Goal: Task Accomplishment & Management: Manage account settings

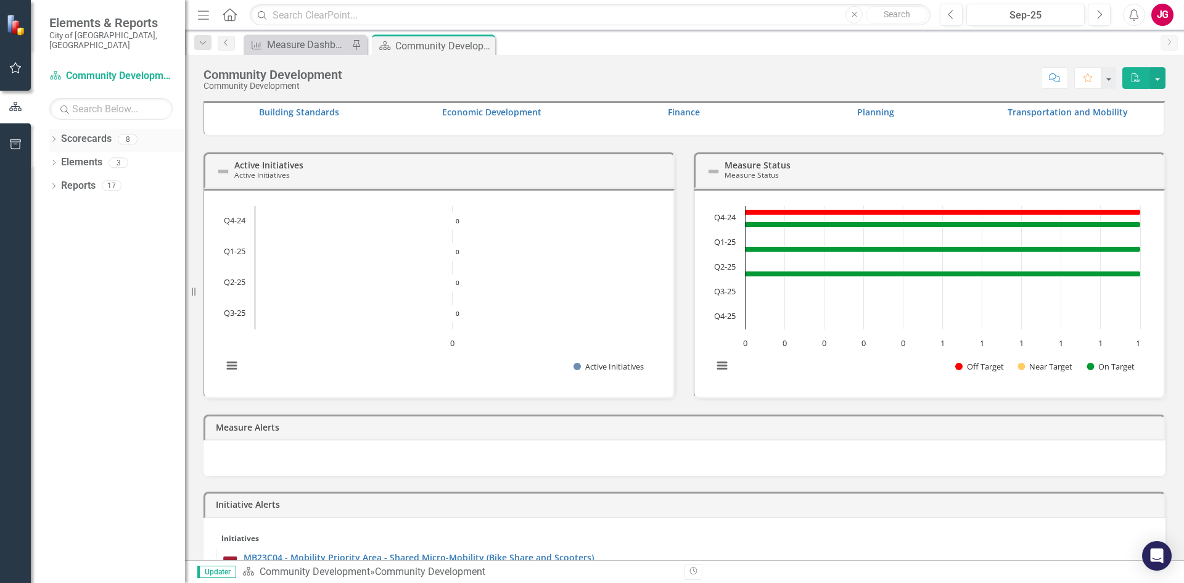
click at [52, 137] on icon "Dropdown" at bounding box center [53, 140] width 9 height 7
click at [64, 159] on icon "Dropdown" at bounding box center [60, 162] width 9 height 7
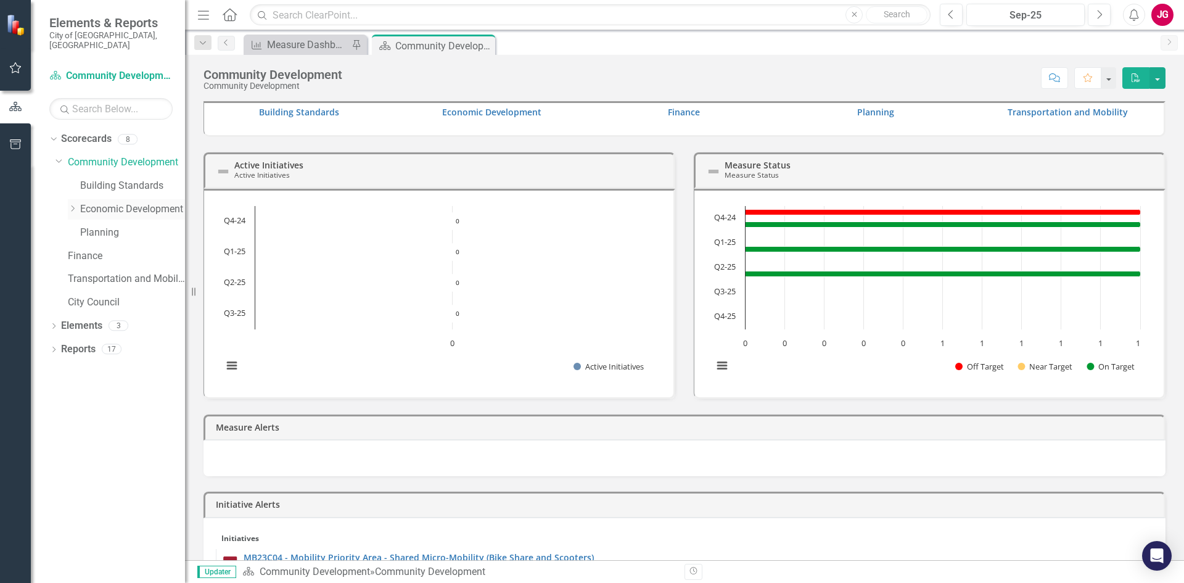
click at [72, 205] on icon "Dropdown" at bounding box center [72, 208] width 9 height 7
click at [124, 202] on link "Economic Development" at bounding box center [132, 209] width 105 height 14
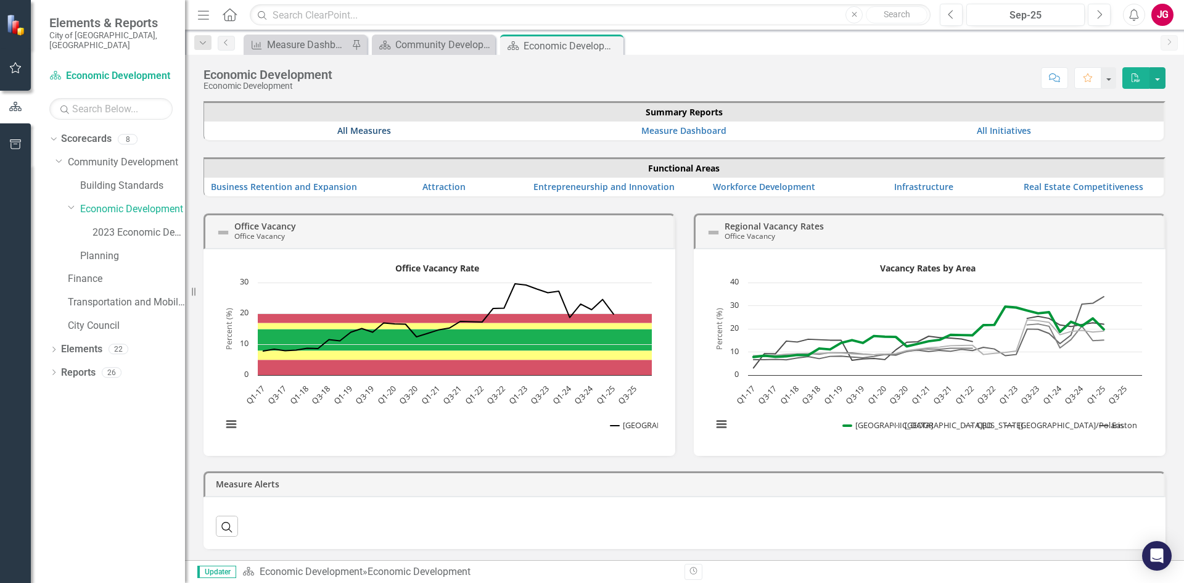
click at [358, 134] on link "All Measures" at bounding box center [364, 131] width 54 height 12
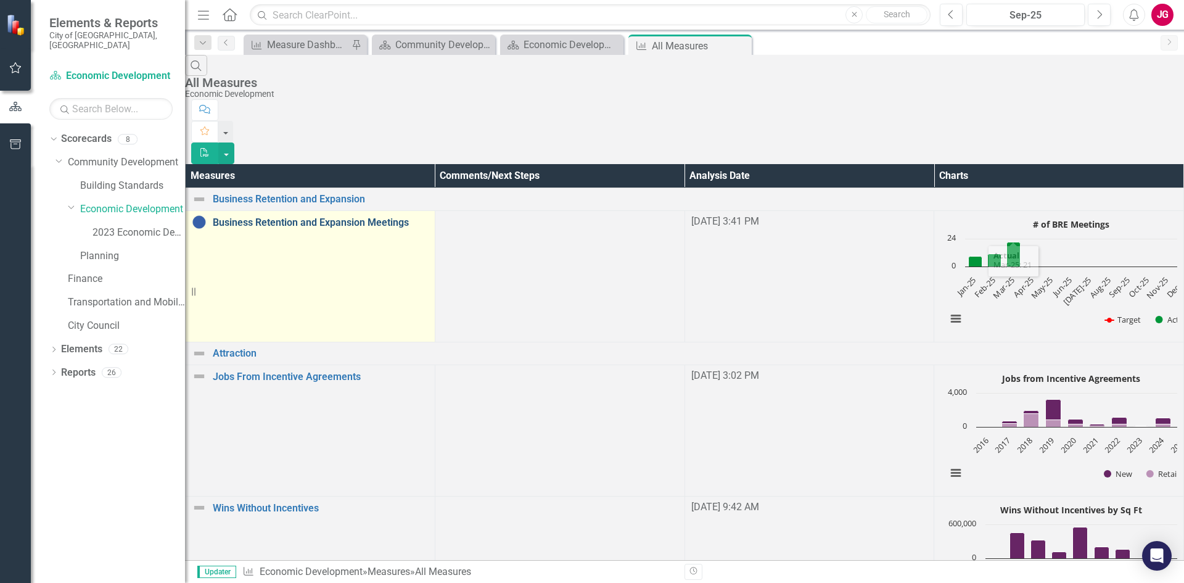
click at [305, 217] on link "Business Retention and Expansion Meetings" at bounding box center [321, 222] width 216 height 11
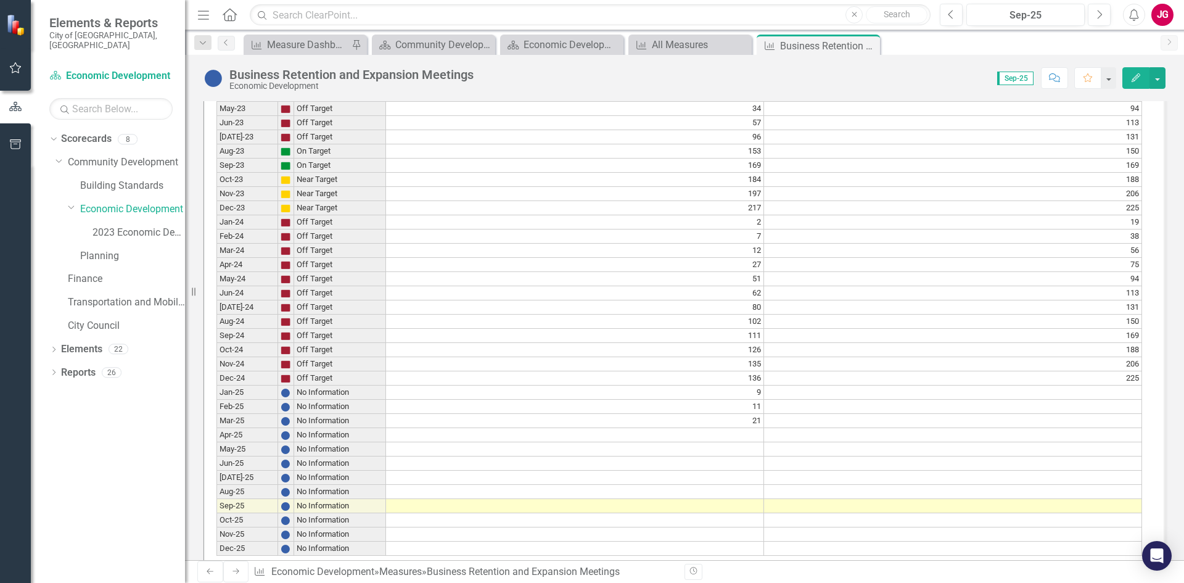
scroll to position [1656, 0]
click at [750, 427] on td at bounding box center [575, 434] width 378 height 14
click at [745, 427] on td at bounding box center [575, 434] width 378 height 14
type textarea "12"
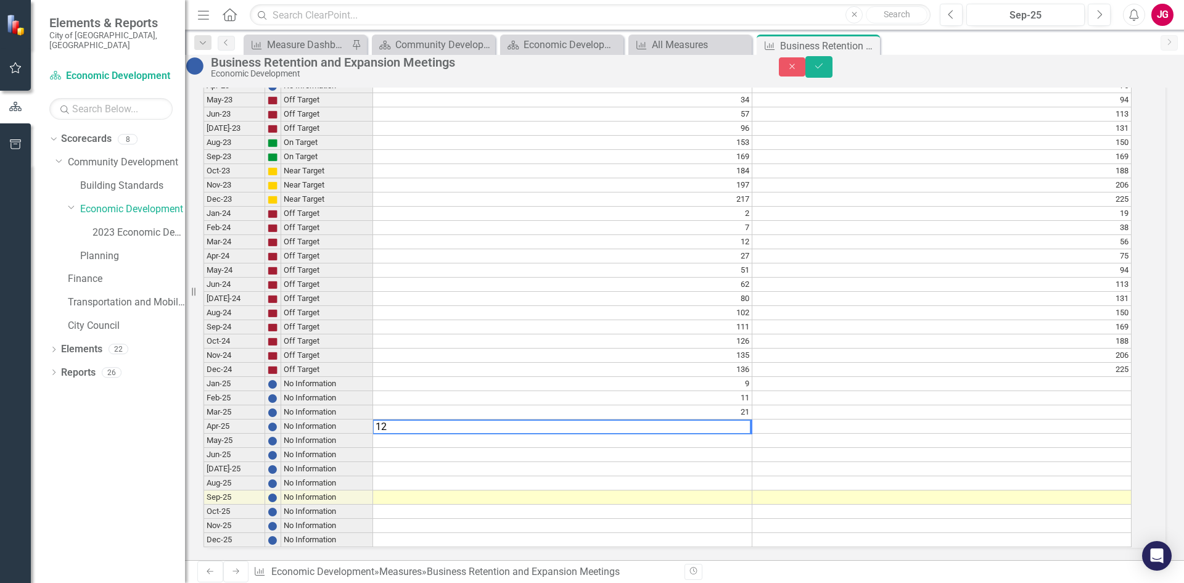
scroll to position [1657, 0]
type textarea "9"
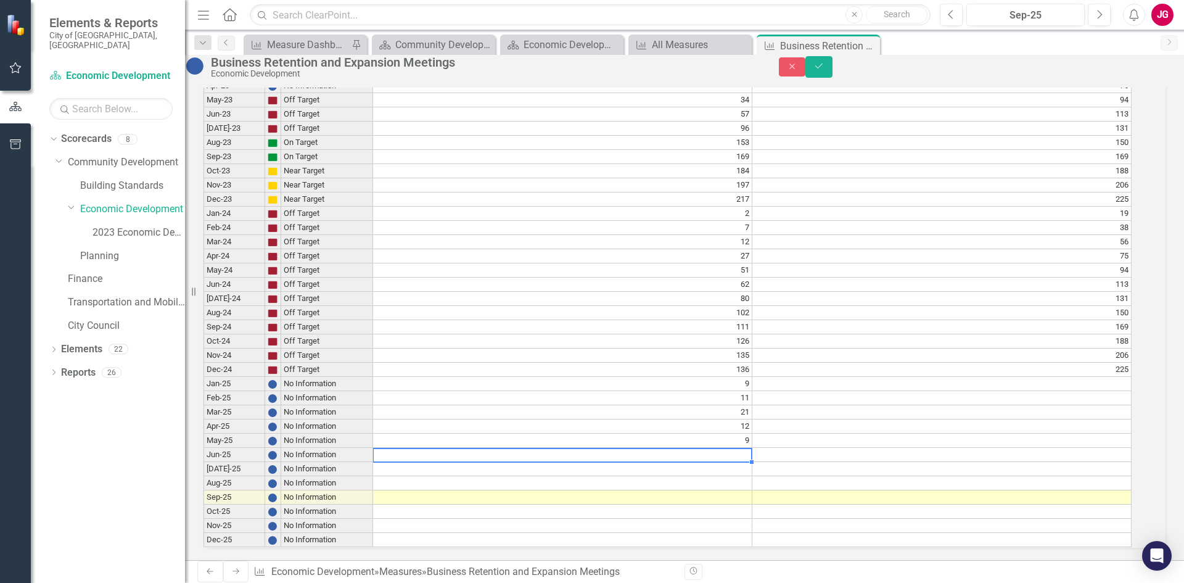
type textarea "3"
type textarea "13"
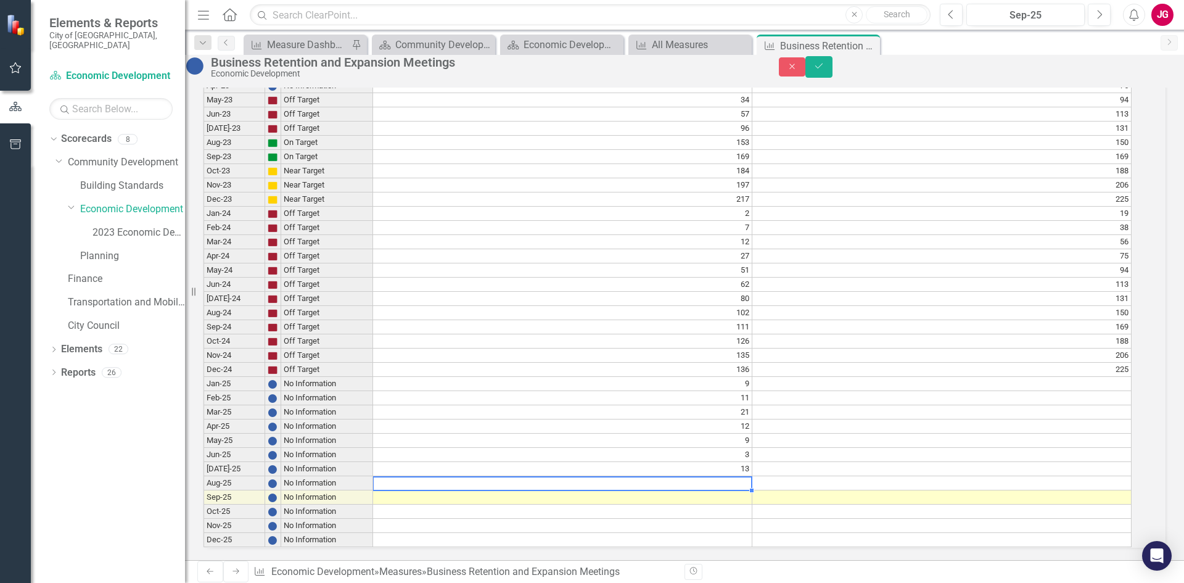
type textarea "7"
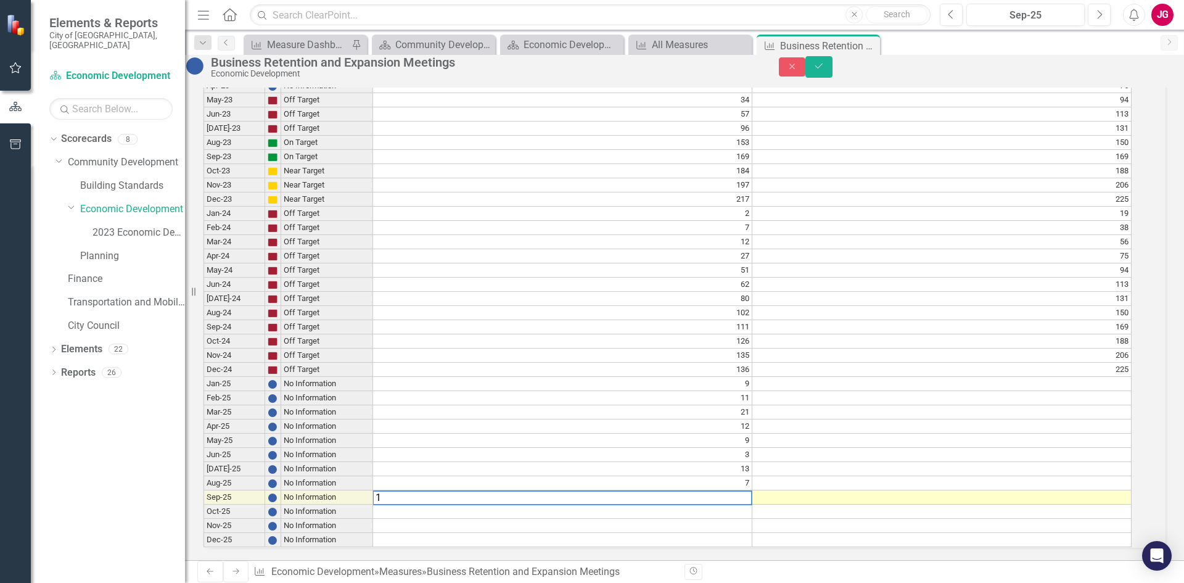
type textarea "11"
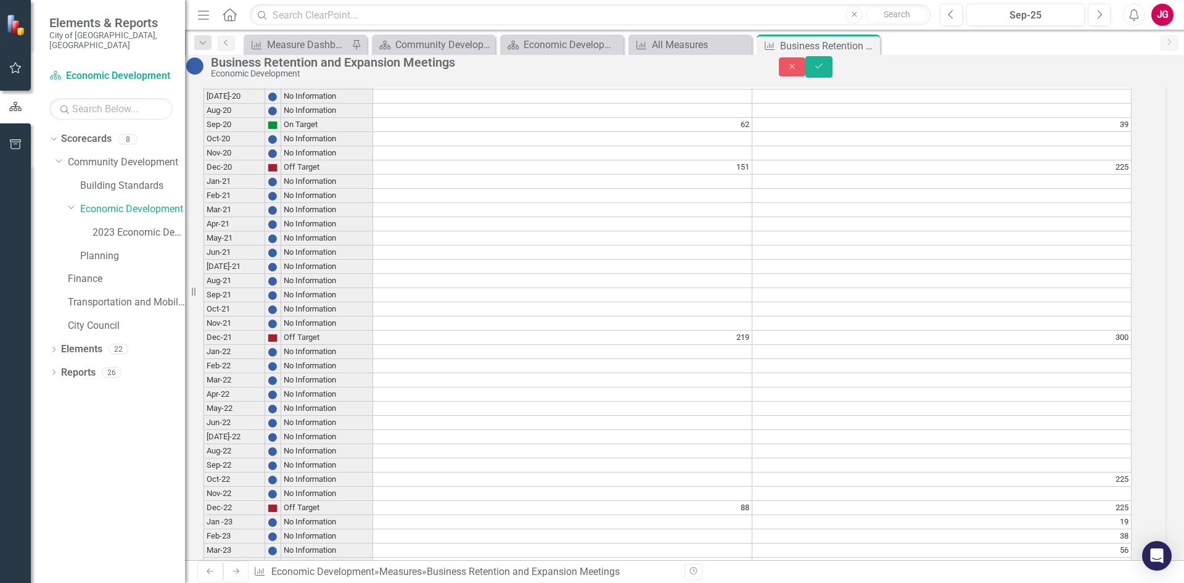
scroll to position [978, 0]
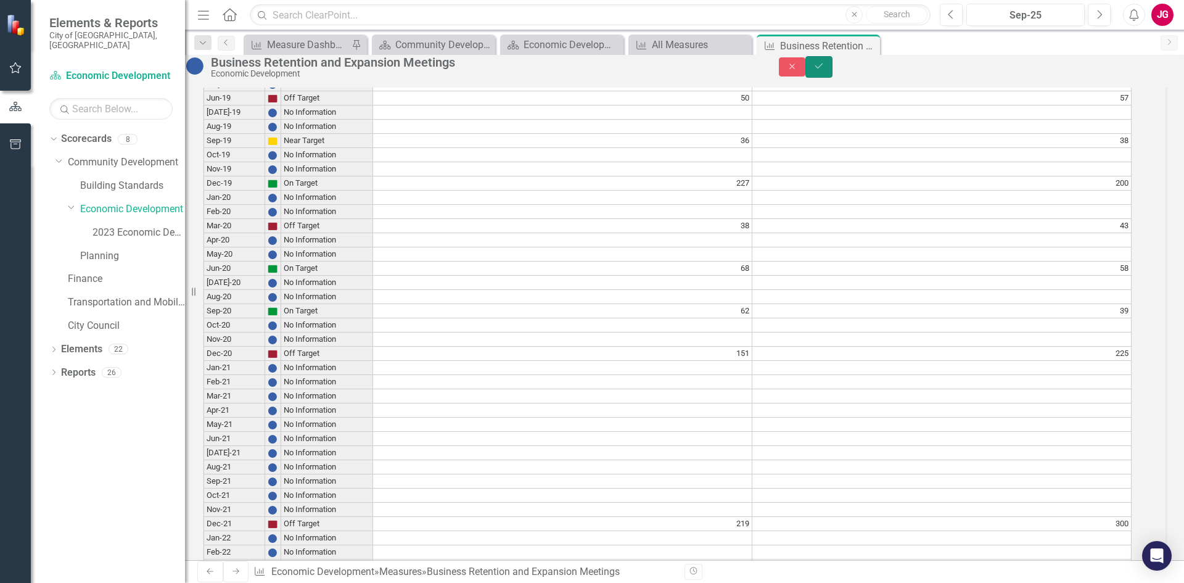
click at [833, 71] on button "Save" at bounding box center [818, 67] width 27 height 22
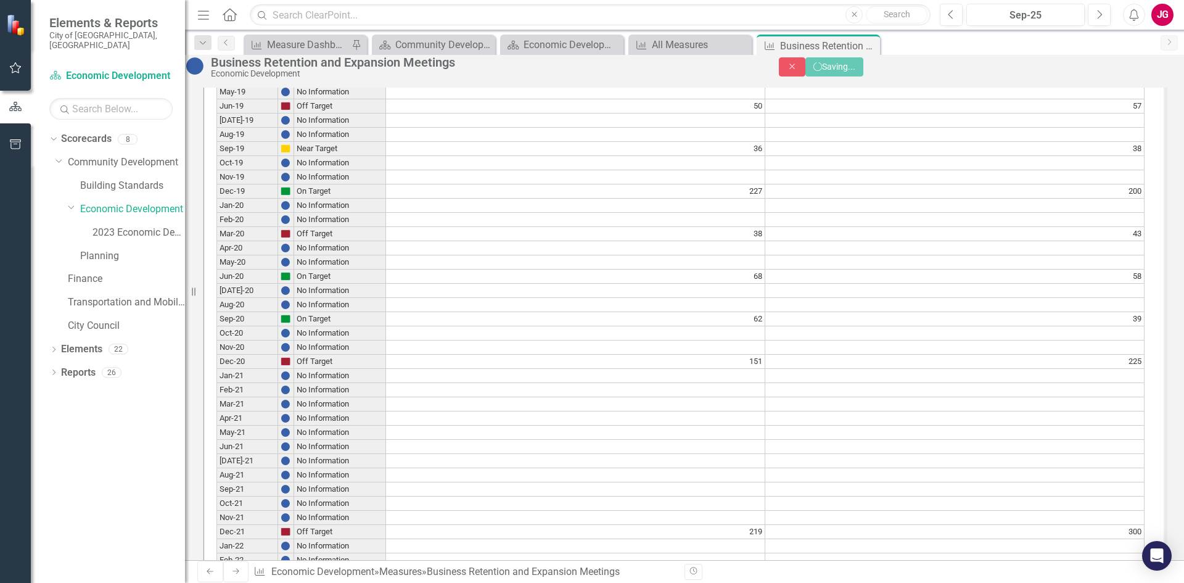
scroll to position [976, 0]
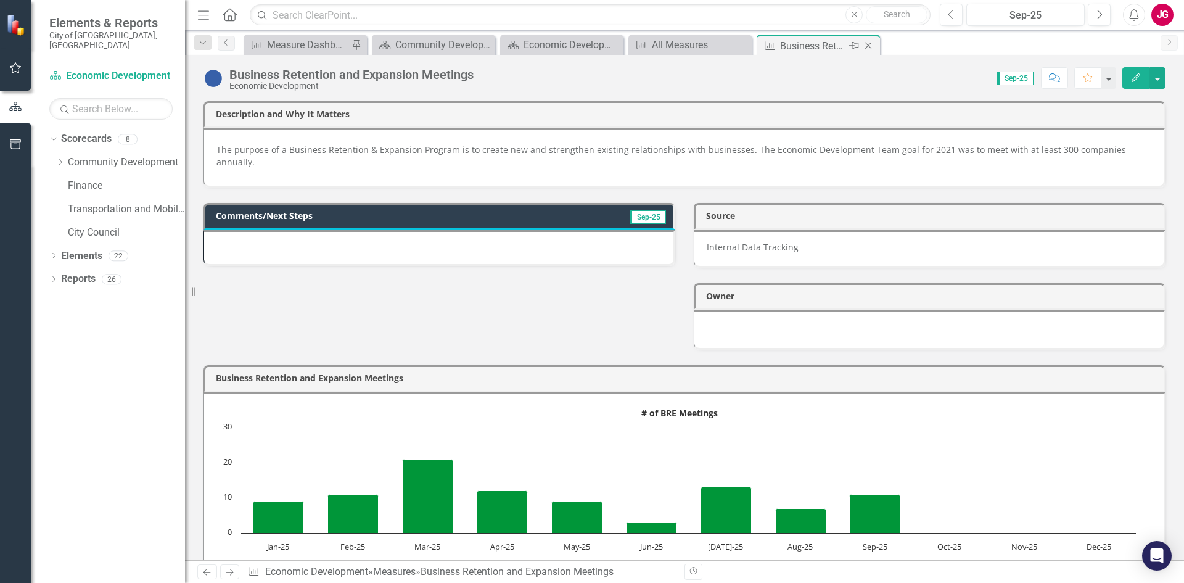
click at [867, 46] on icon "Close" at bounding box center [868, 46] width 12 height 10
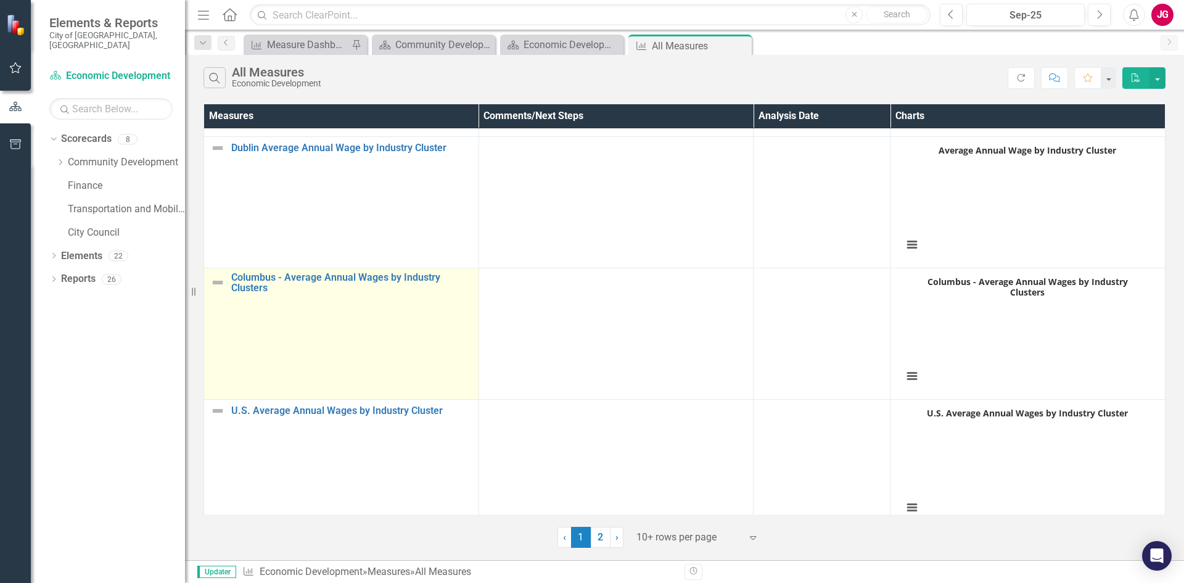
scroll to position [1291, 0]
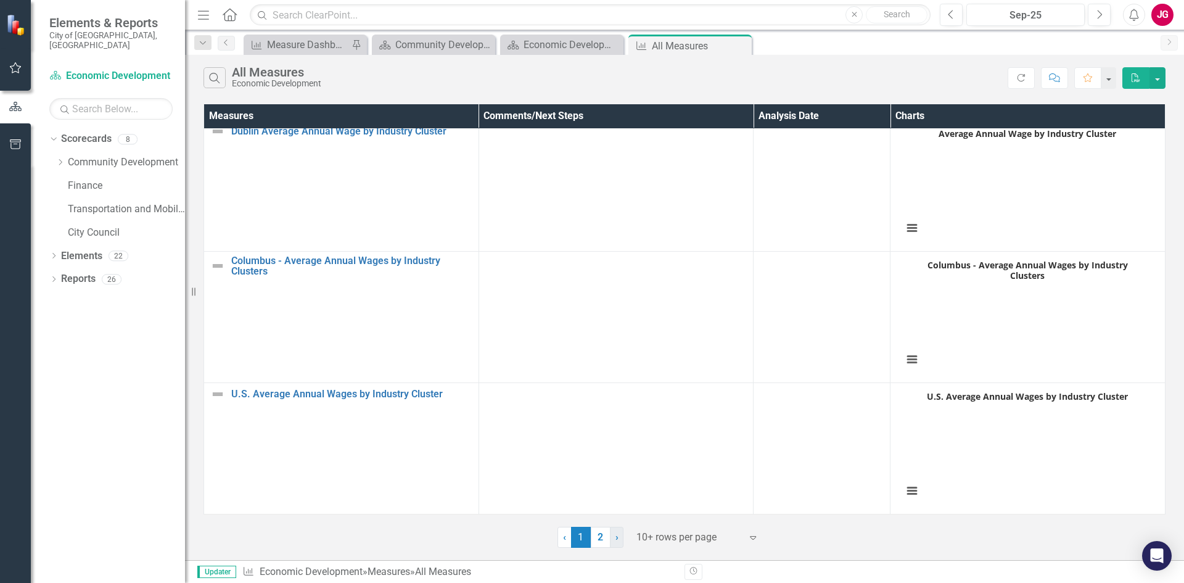
click at [616, 537] on span "›" at bounding box center [617, 537] width 3 height 12
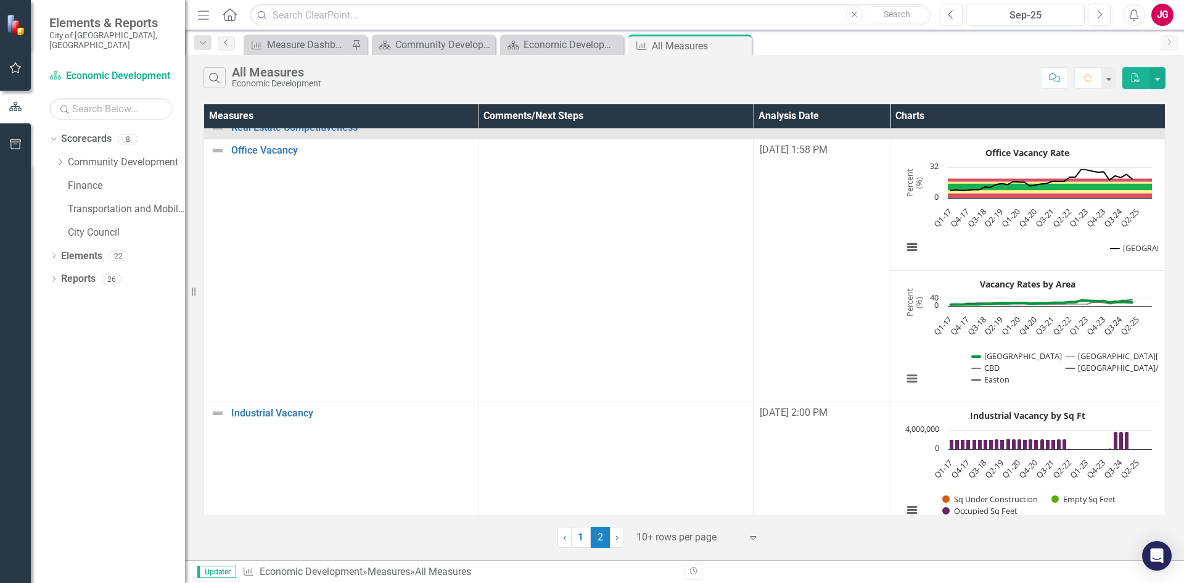
scroll to position [0, 0]
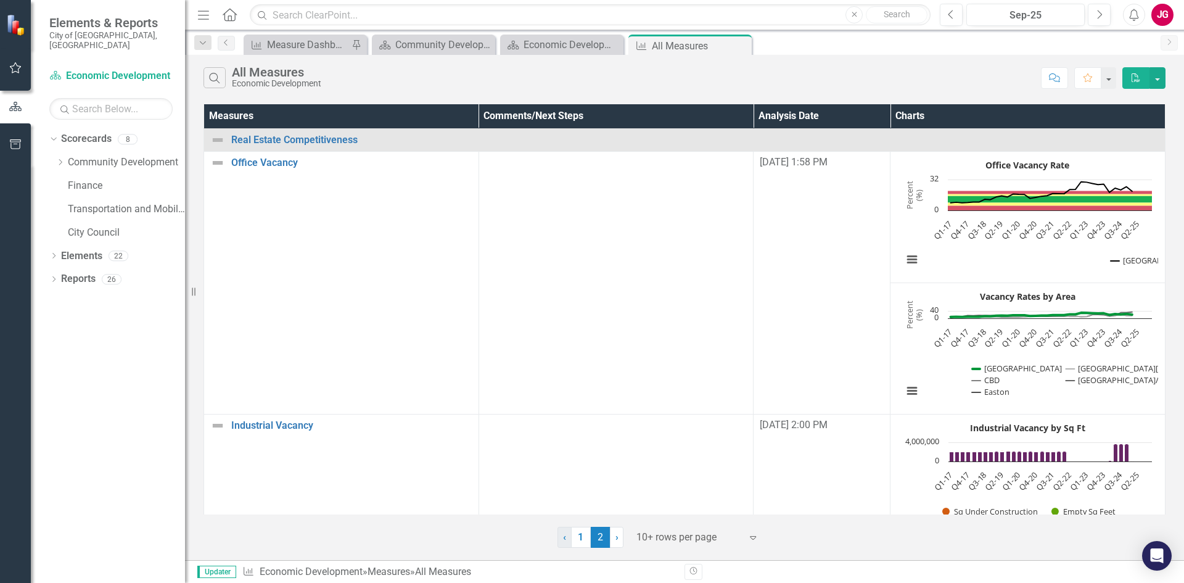
click at [561, 538] on link "‹ Previous" at bounding box center [565, 537] width 14 height 21
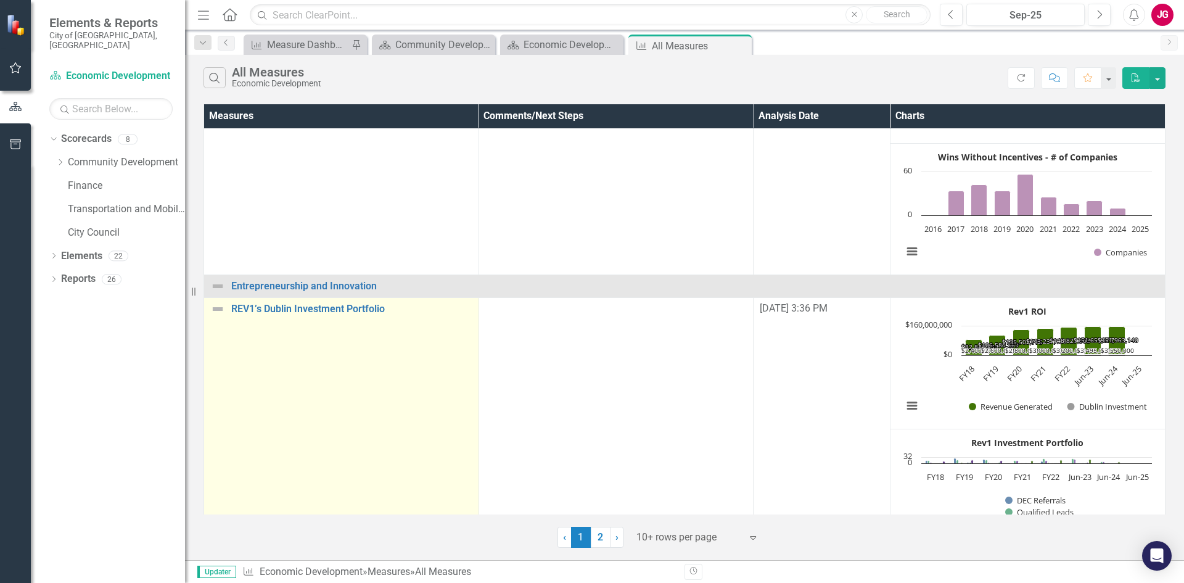
scroll to position [243, 0]
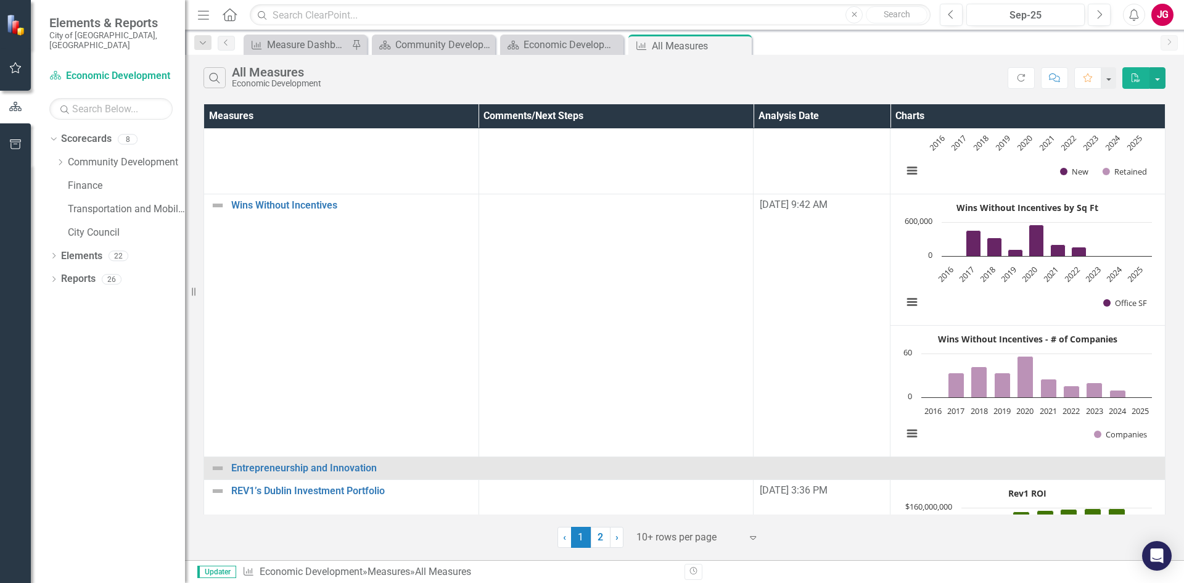
click at [727, 72] on div "Search All Measures Economic Development" at bounding box center [606, 77] width 804 height 21
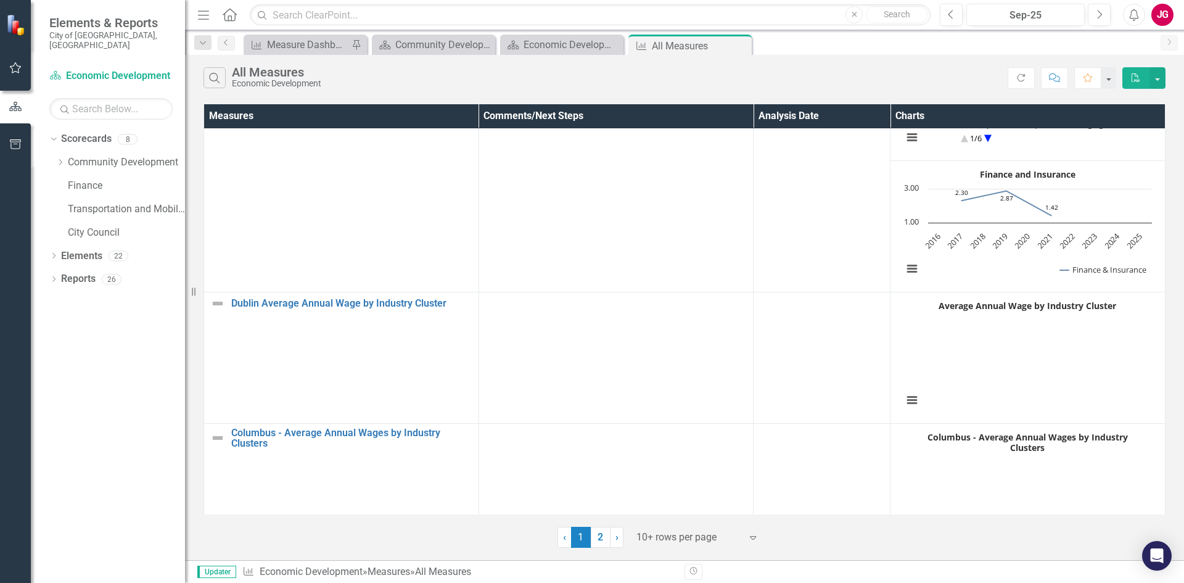
scroll to position [1291, 0]
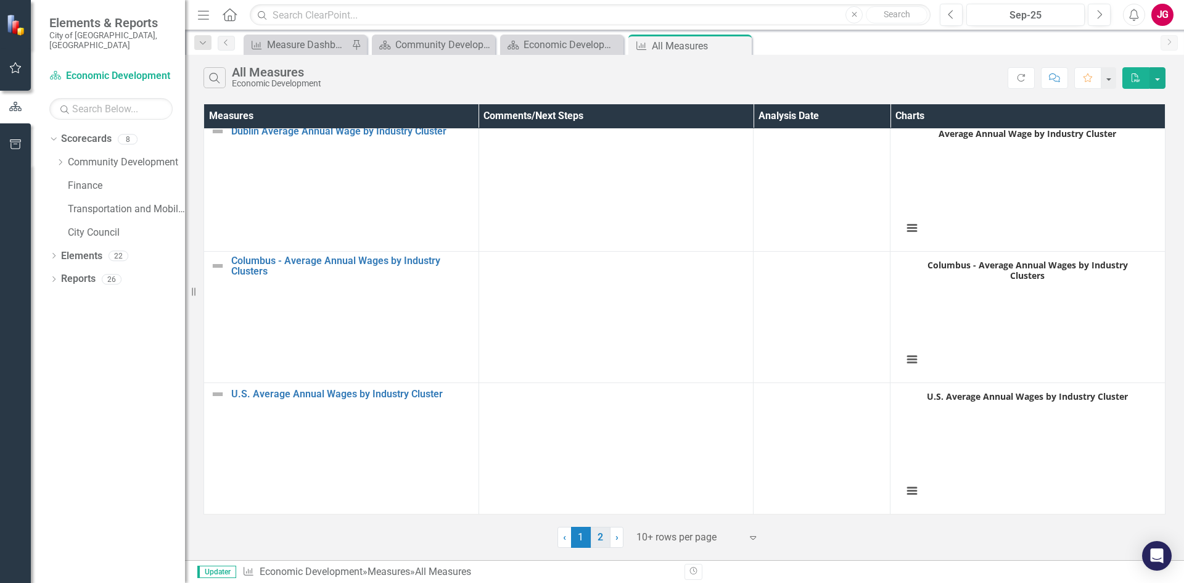
click at [601, 531] on link "2" at bounding box center [601, 537] width 20 height 21
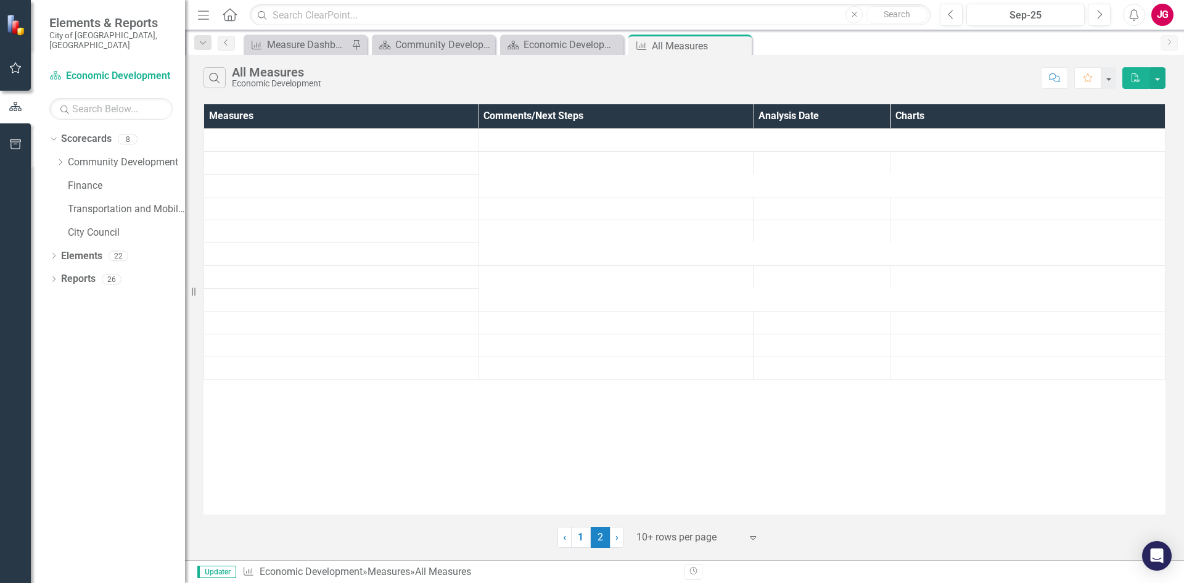
scroll to position [0, 0]
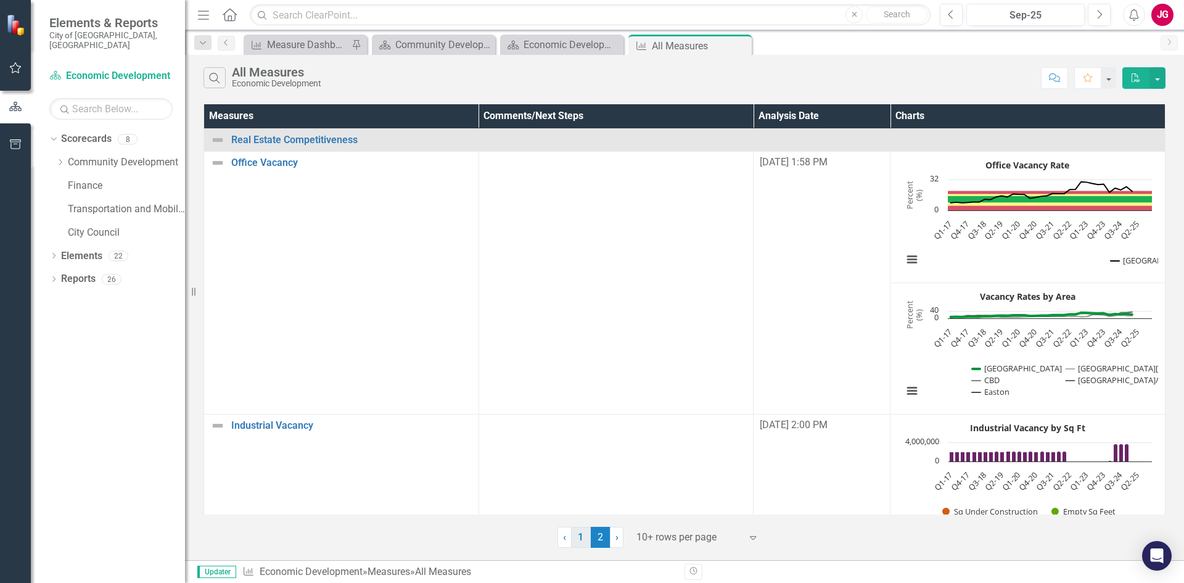
click at [576, 533] on link "1" at bounding box center [581, 537] width 20 height 21
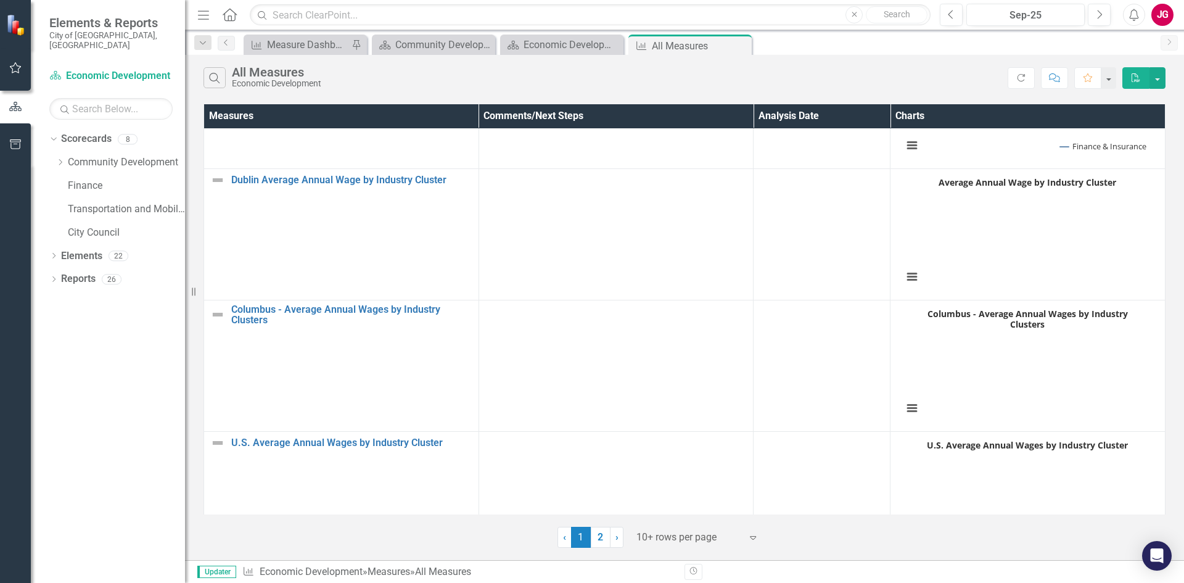
scroll to position [1291, 0]
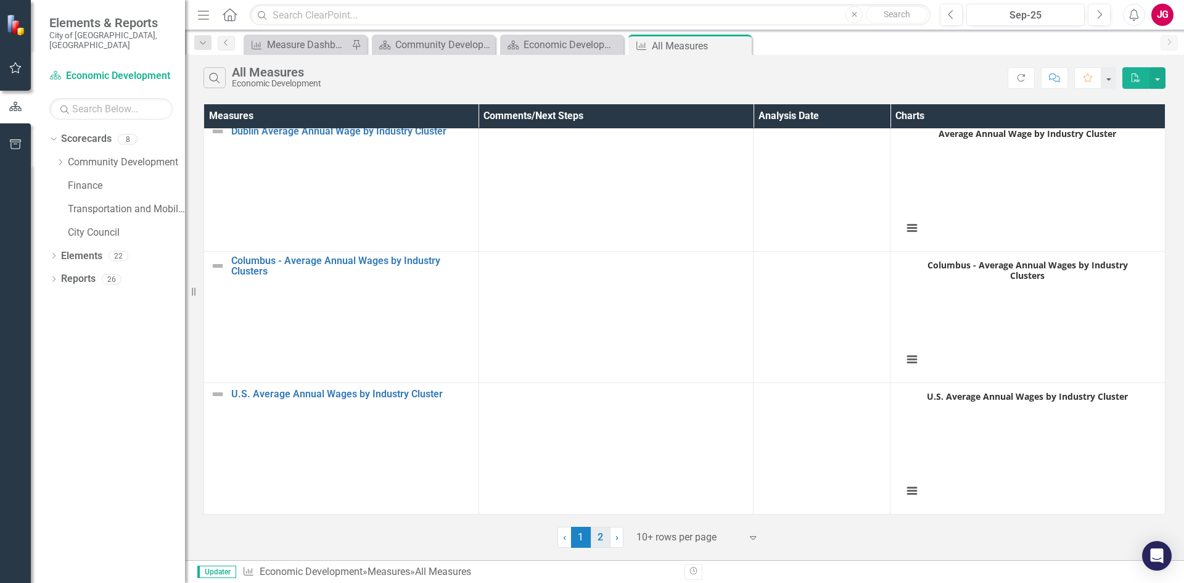
click at [604, 542] on link "2" at bounding box center [601, 537] width 20 height 21
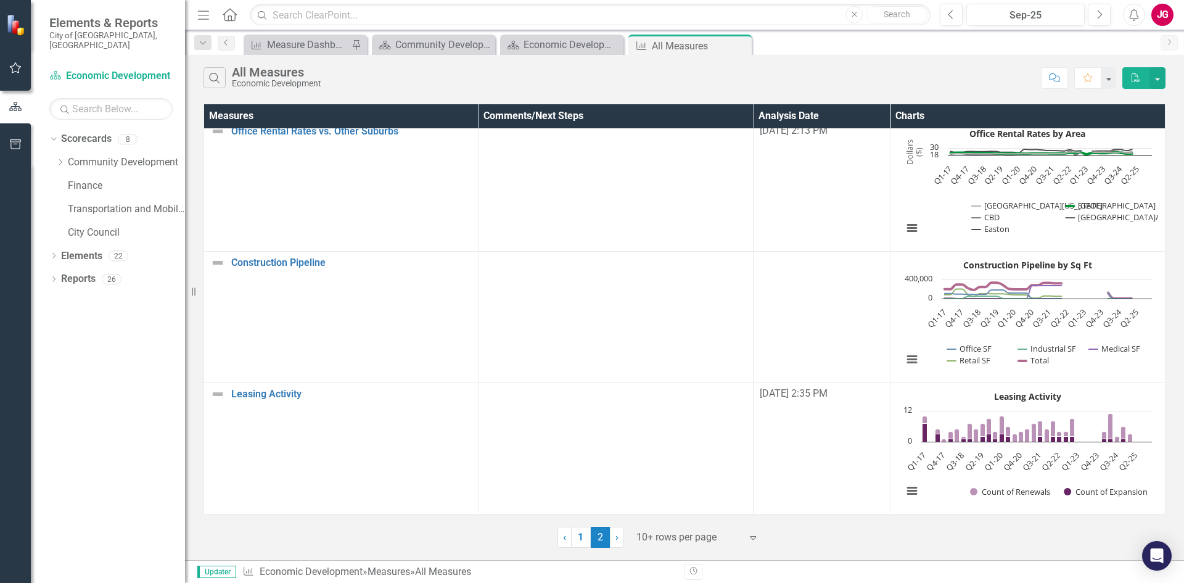
scroll to position [0, 0]
